Goal: Find specific page/section: Find specific page/section

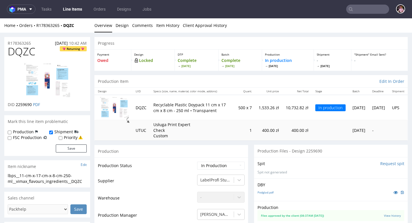
scroll to position [835, 0]
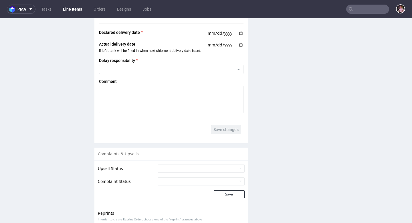
click at [365, 10] on input "text" at bounding box center [367, 9] width 43 height 9
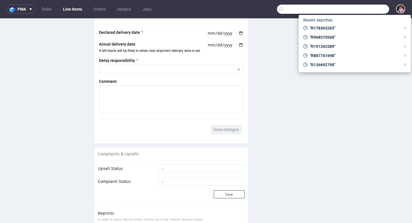
paste input "R987577392"
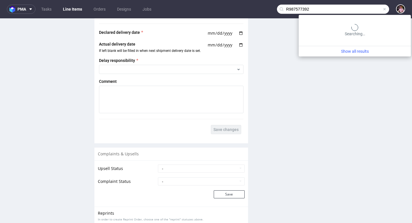
type input "R987577392"
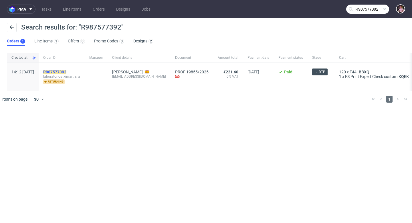
click at [66, 72] on mark "R987577392" at bounding box center [54, 72] width 23 height 5
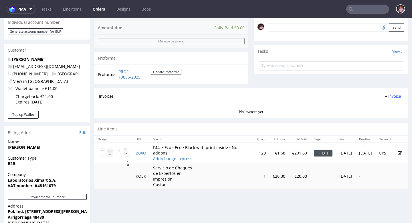
scroll to position [179, 0]
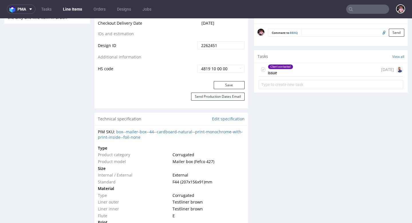
scroll to position [328, 0]
click at [328, 69] on div "Client contacted issue [DATE]" at bounding box center [331, 69] width 145 height 13
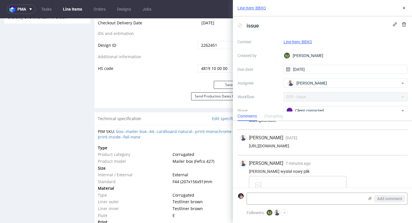
scroll to position [53, 0]
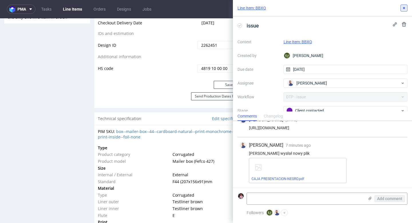
click at [403, 9] on icon at bounding box center [404, 8] width 5 height 5
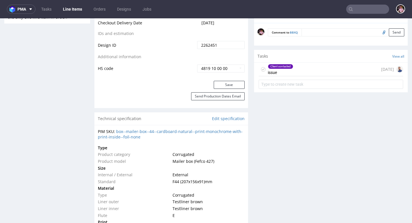
click at [364, 10] on input "text" at bounding box center [367, 9] width 43 height 9
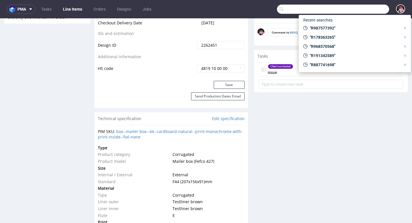
paste input "[PERSON_NAME][EMAIL_ADDRESS][DOMAIN_NAME]"
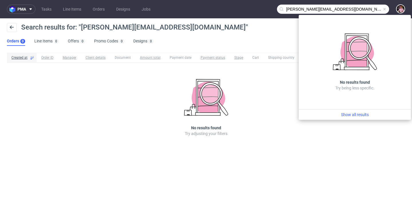
drag, startPoint x: 370, startPoint y: 8, endPoint x: 279, endPoint y: 5, distance: 90.8
click at [279, 5] on div "[PERSON_NAME][EMAIL_ADDRESS][DOMAIN_NAME]" at bounding box center [333, 9] width 112 height 9
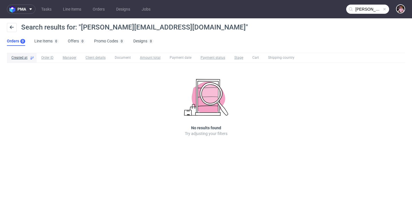
click at [356, 8] on input "[PERSON_NAME][EMAIL_ADDRESS][DOMAIN_NAME]" at bounding box center [367, 9] width 43 height 9
drag, startPoint x: 371, startPoint y: 9, endPoint x: 343, endPoint y: 9, distance: 27.5
click at [343, 9] on nav "pma Tasks Line Items Orders Designs Jobs [PERSON_NAME][EMAIL_ADDRESS][DOMAIN_NA…" at bounding box center [206, 9] width 412 height 18
type input "@[DOMAIN_NAME]"
